Goal: Transaction & Acquisition: Purchase product/service

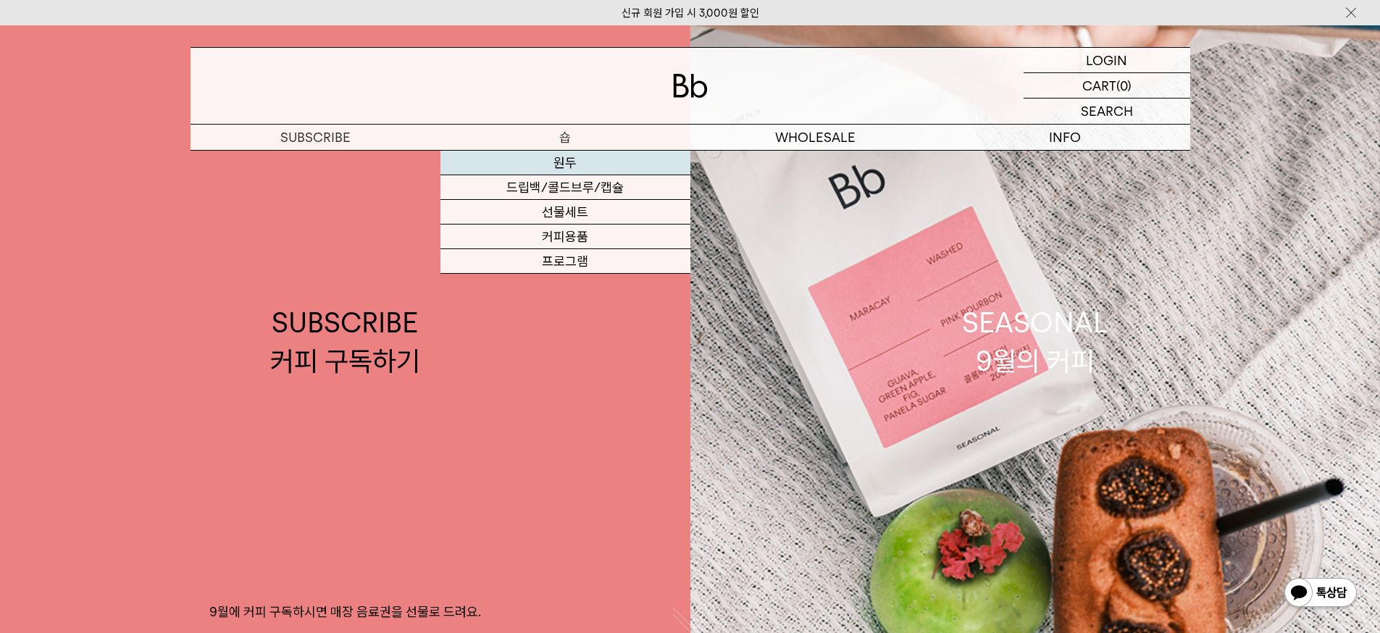
click at [605, 157] on link "원두" at bounding box center [565, 163] width 250 height 25
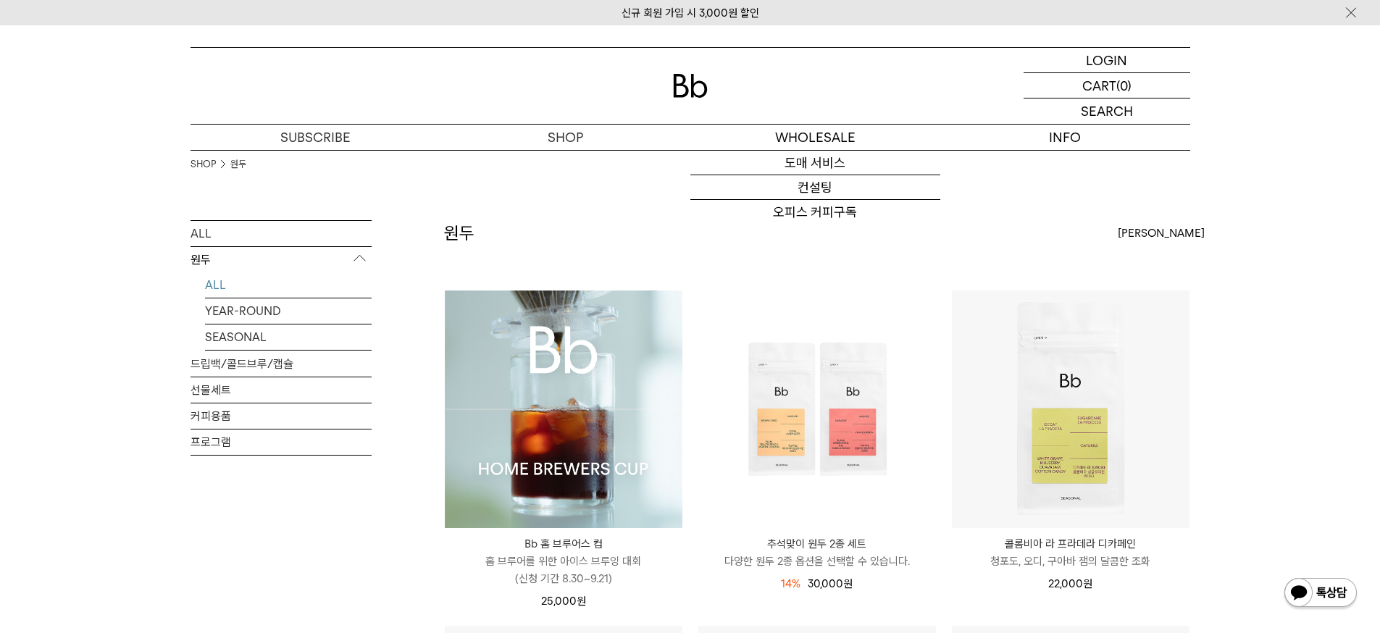
click at [690, 89] on img at bounding box center [690, 86] width 35 height 24
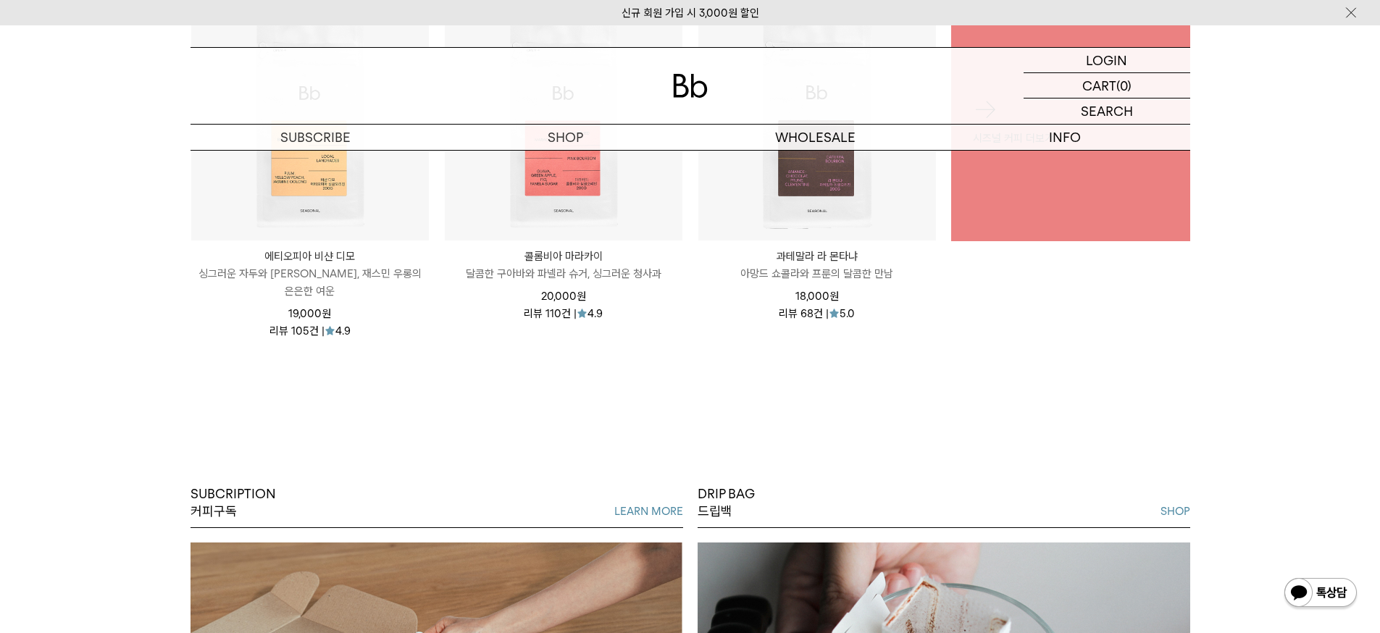
scroll to position [1228, 0]
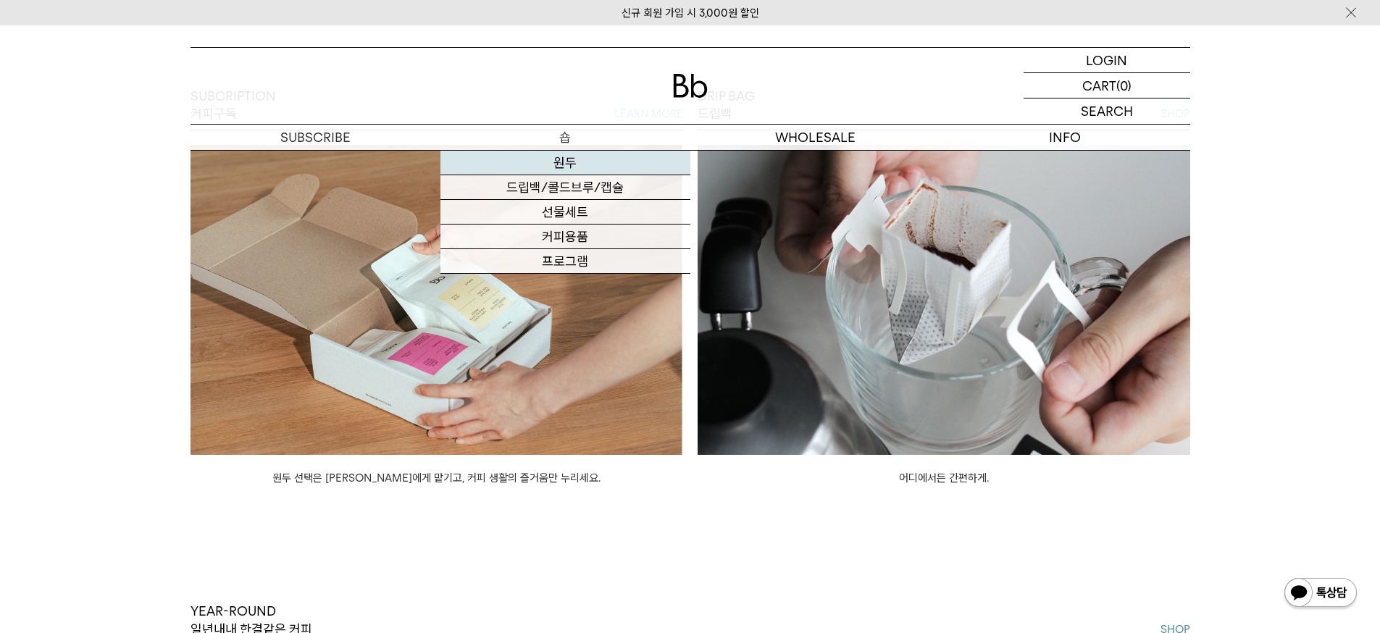
click at [587, 170] on link "원두" at bounding box center [565, 163] width 250 height 25
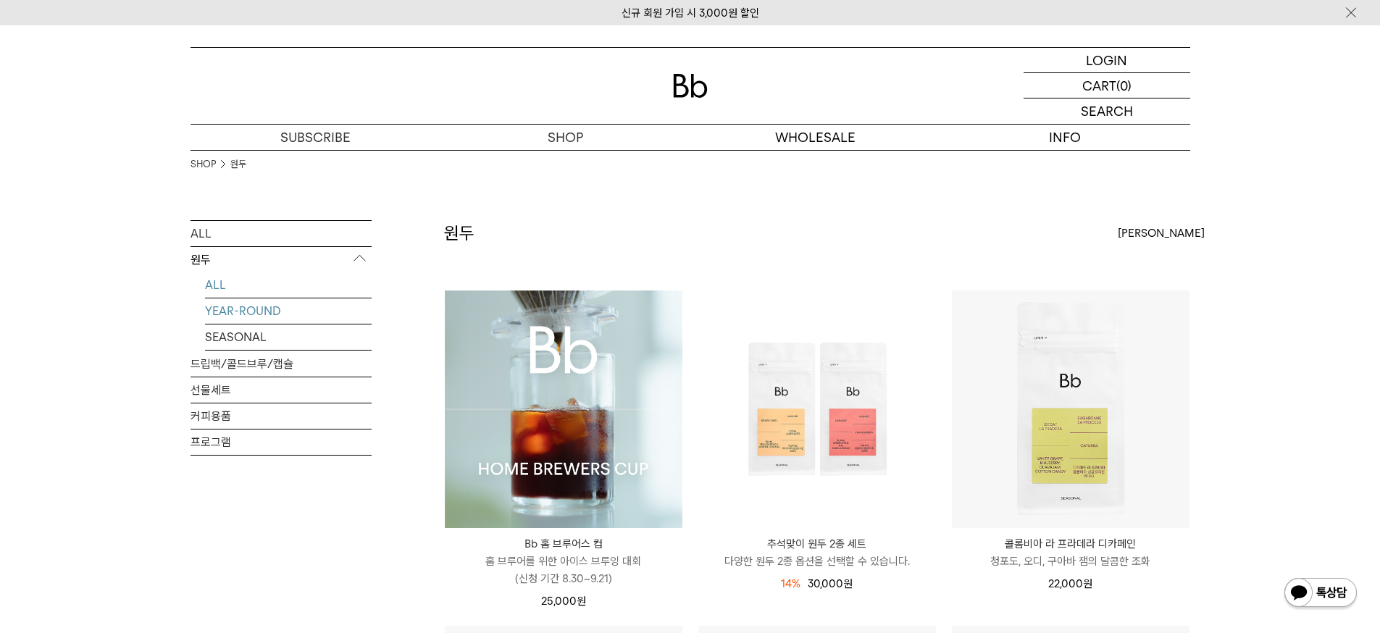
click at [268, 315] on link "YEAR-ROUND" at bounding box center [288, 310] width 167 height 25
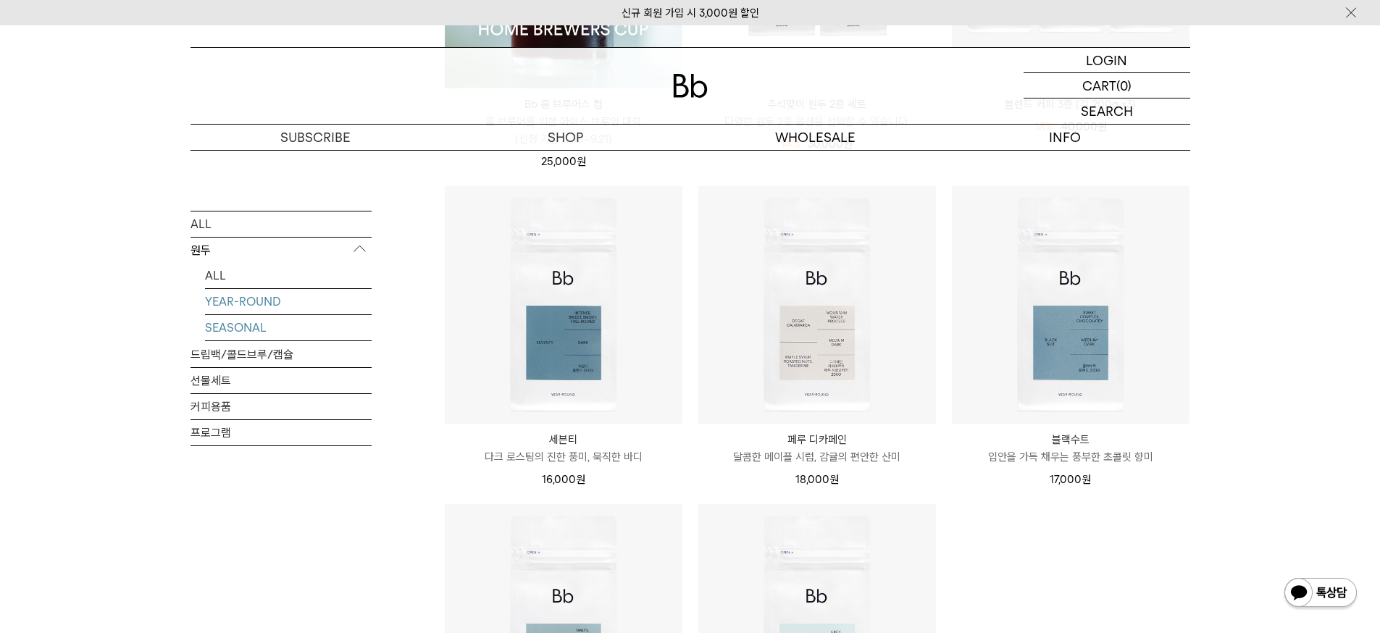
scroll to position [655, 0]
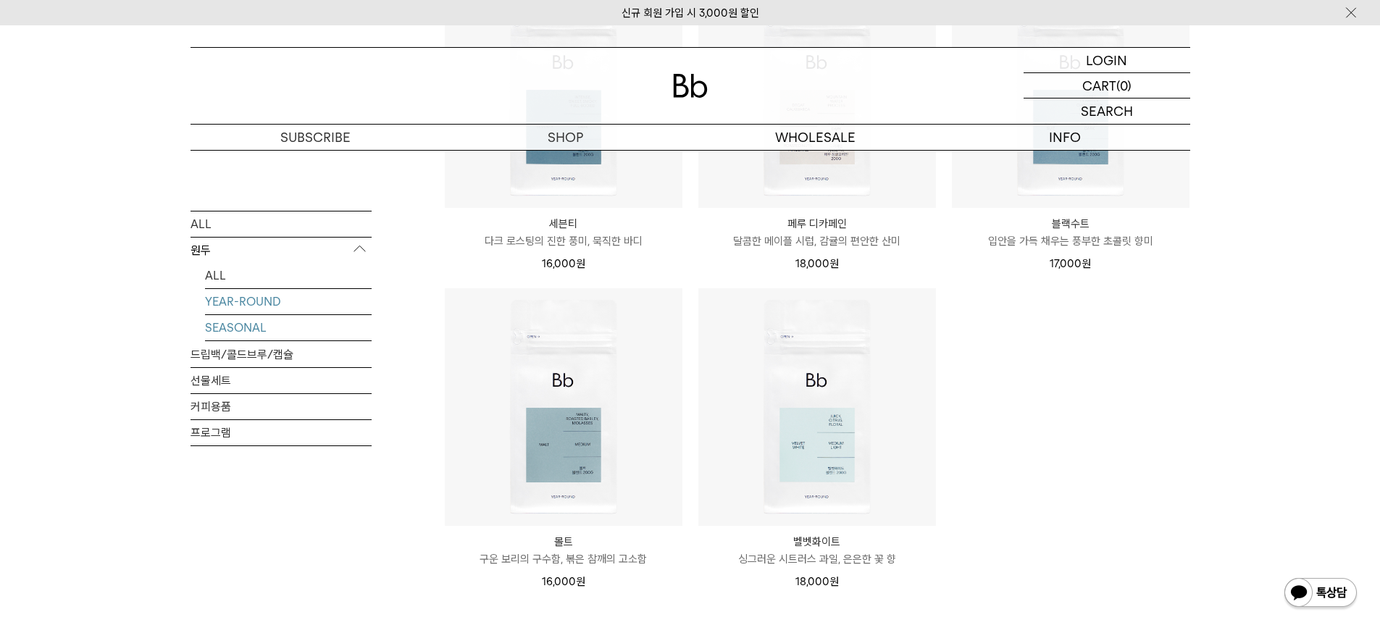
click at [271, 327] on link "SEASONAL" at bounding box center [288, 326] width 167 height 25
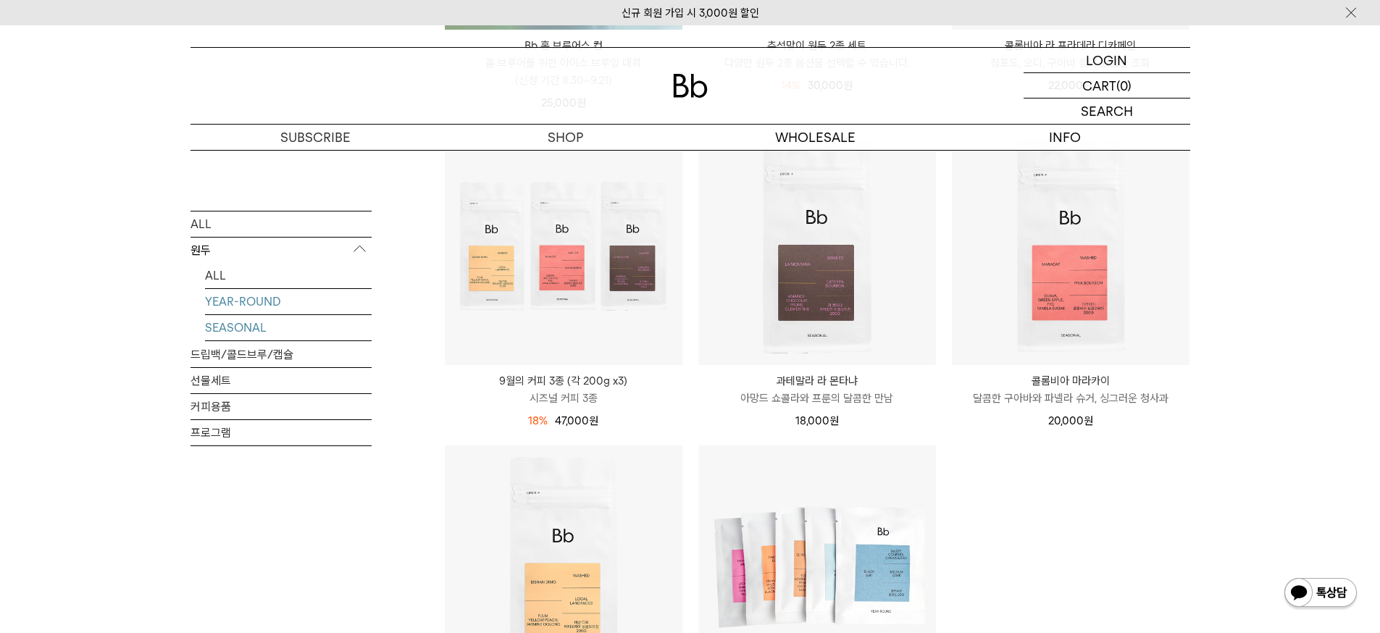
scroll to position [671, 0]
